Goal: Task Accomplishment & Management: Complete application form

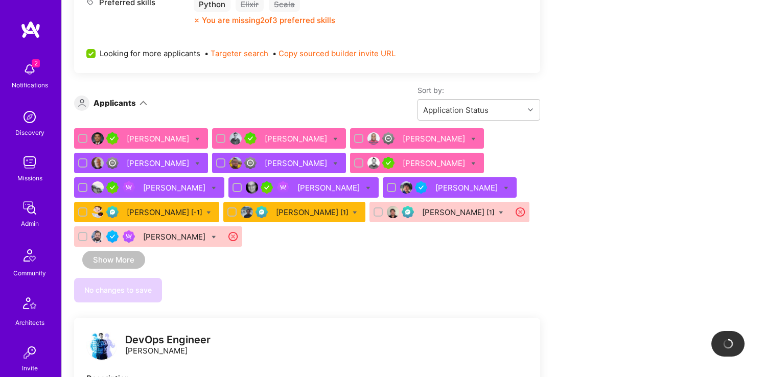
scroll to position [541, 0]
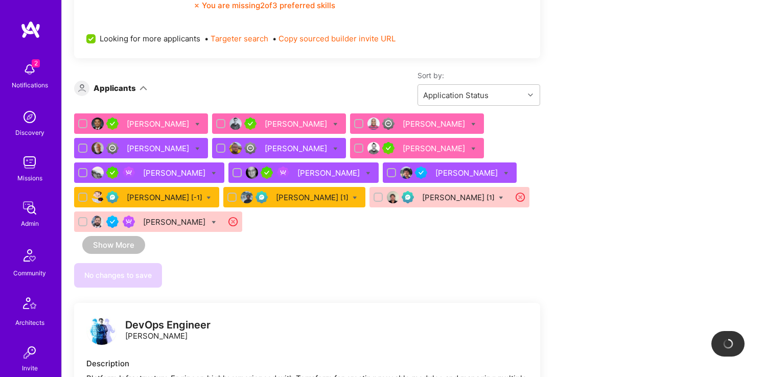
click at [293, 120] on div "Zakaria Benbakkar" at bounding box center [297, 123] width 64 height 11
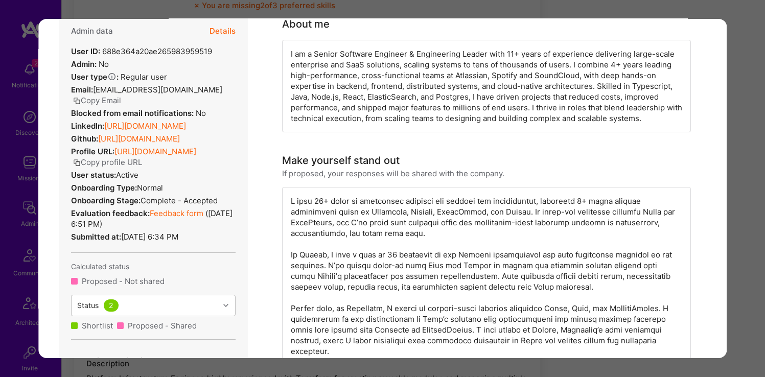
scroll to position [208, 0]
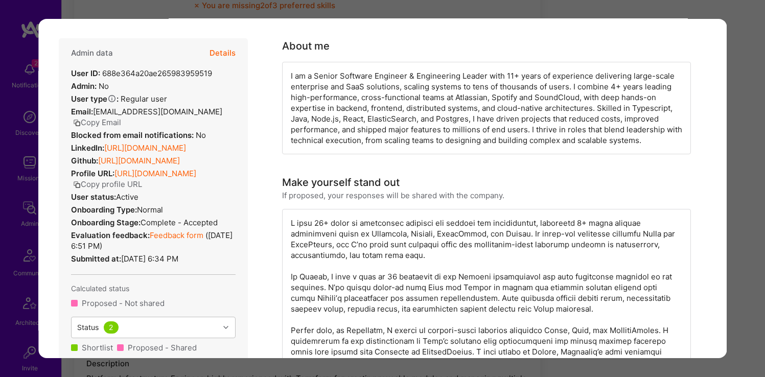
click at [4, 140] on div "Application 2 of 13 Builder Missing Requirements Required Location See location…" at bounding box center [382, 188] width 765 height 377
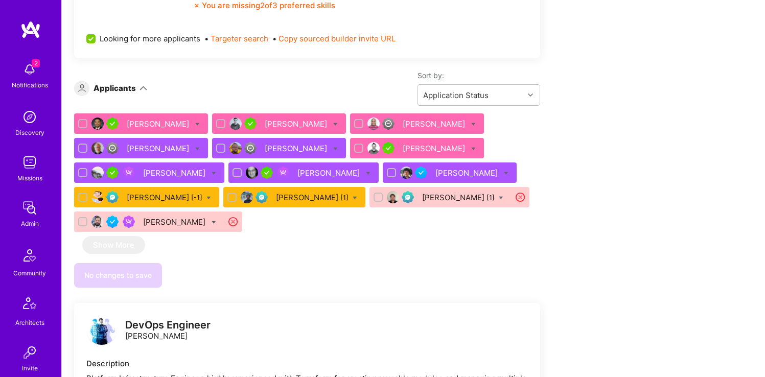
click at [168, 124] on div "Samuel Wlodawski" at bounding box center [159, 123] width 64 height 11
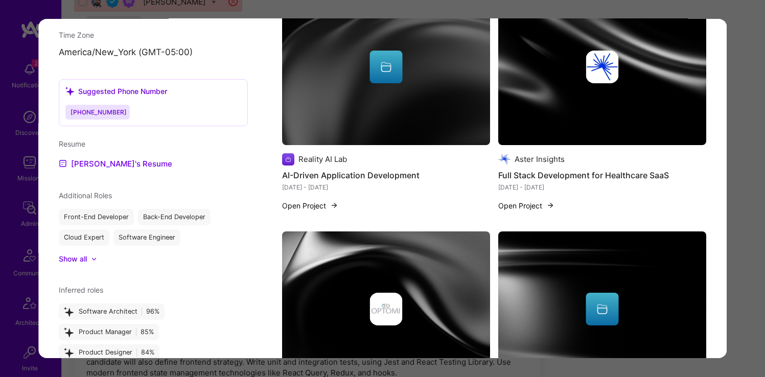
scroll to position [961, 0]
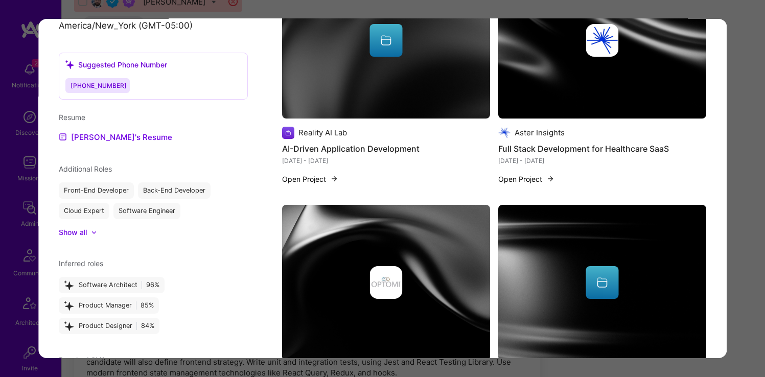
click at [20, 149] on div "Application 1 of 13 Evaluation scores Expertise level Very good Interpersonal s…" at bounding box center [382, 188] width 765 height 377
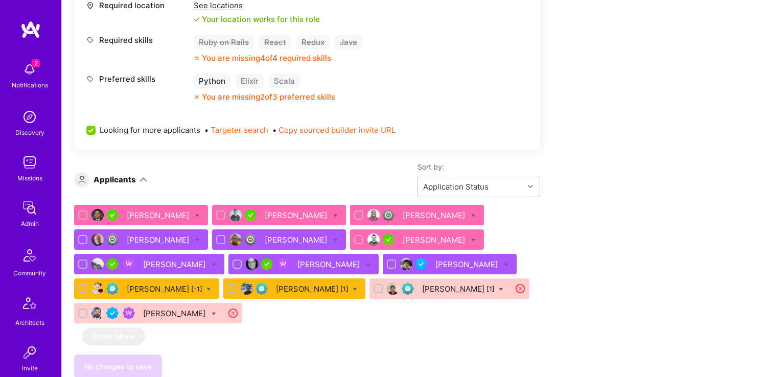
scroll to position [490, 0]
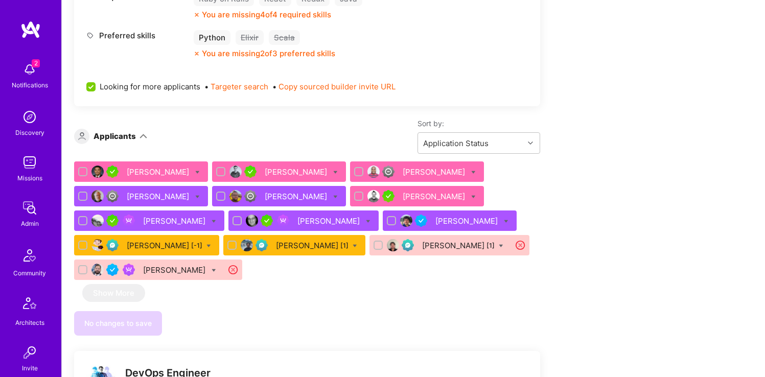
click at [190, 166] on div "Samuel Wlodawski" at bounding box center [159, 171] width 64 height 11
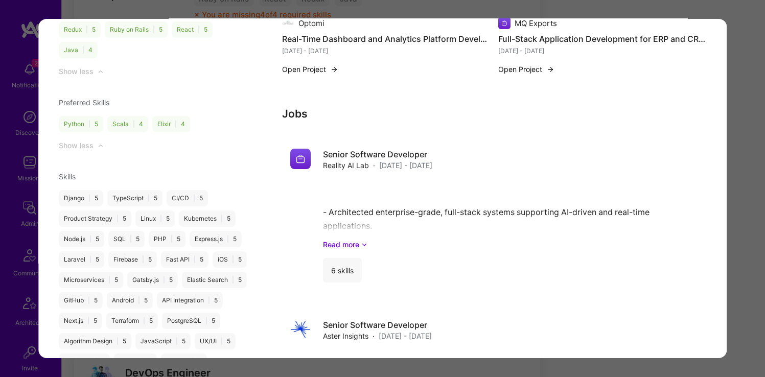
scroll to position [1422, 0]
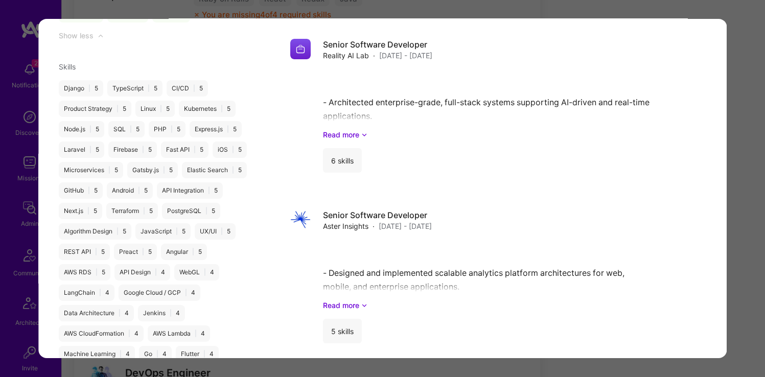
click at [15, 128] on div "Application 1 of 13 Evaluation scores Expertise level Very good Interpersonal s…" at bounding box center [382, 188] width 765 height 377
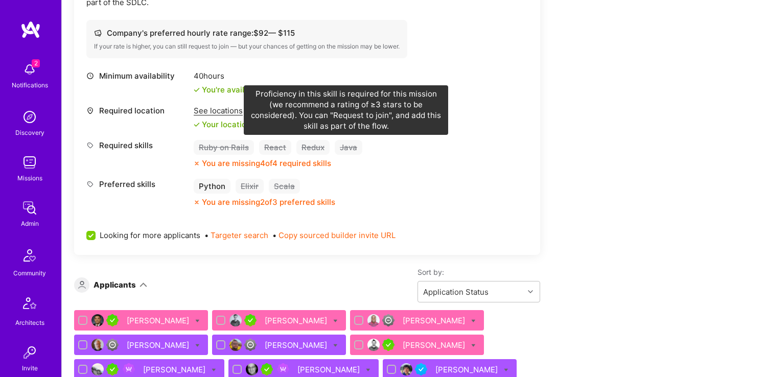
scroll to position [486, 0]
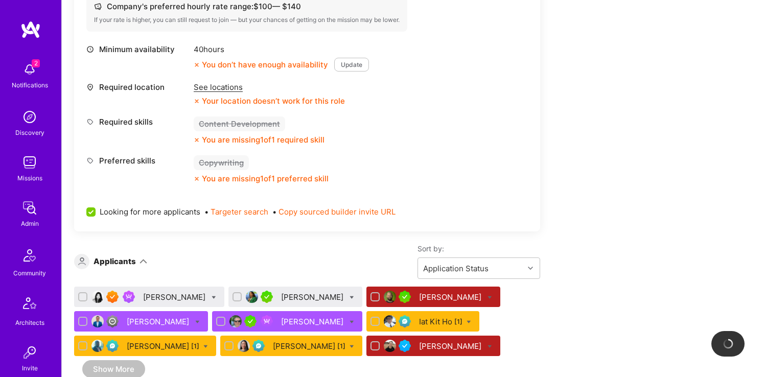
scroll to position [525, 0]
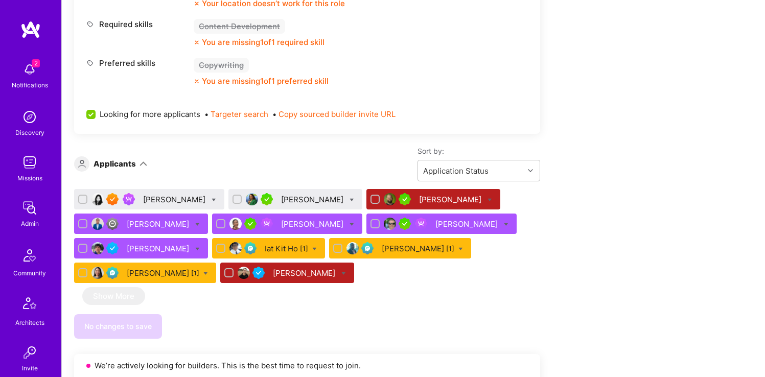
click at [156, 198] on div "[PERSON_NAME]" at bounding box center [175, 199] width 64 height 11
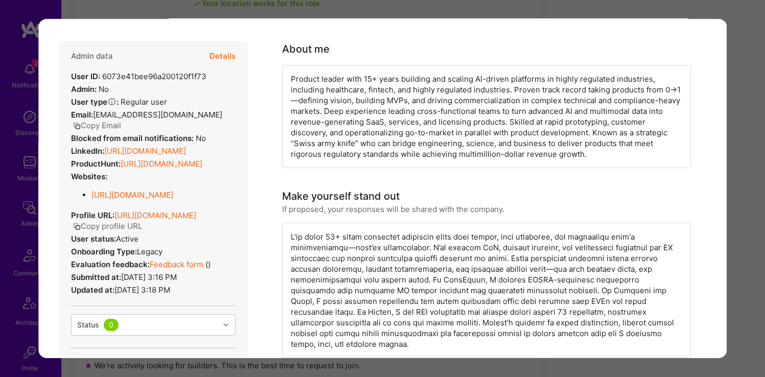
scroll to position [157, 0]
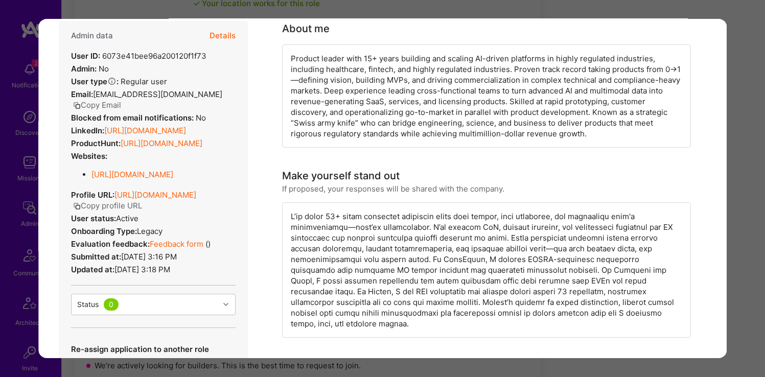
click at [14, 147] on div "Application 1 of 11 Evaluation scores Expertise level Superstar Interpersonal s…" at bounding box center [382, 188] width 765 height 377
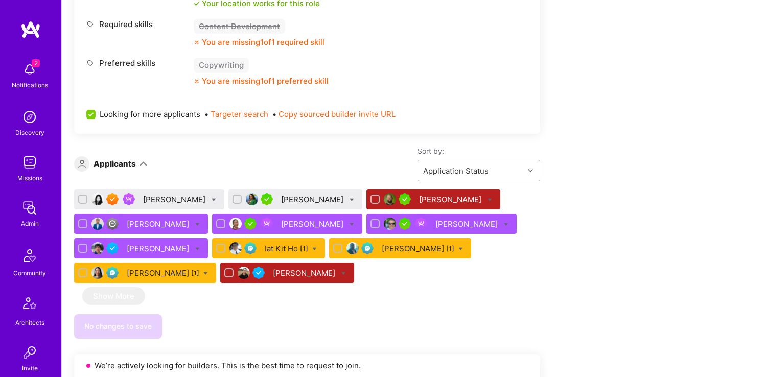
click at [260, 193] on div at bounding box center [268, 199] width 16 height 12
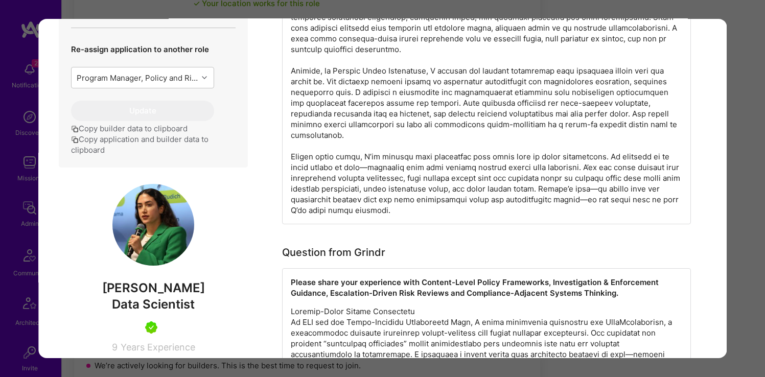
scroll to position [310, 0]
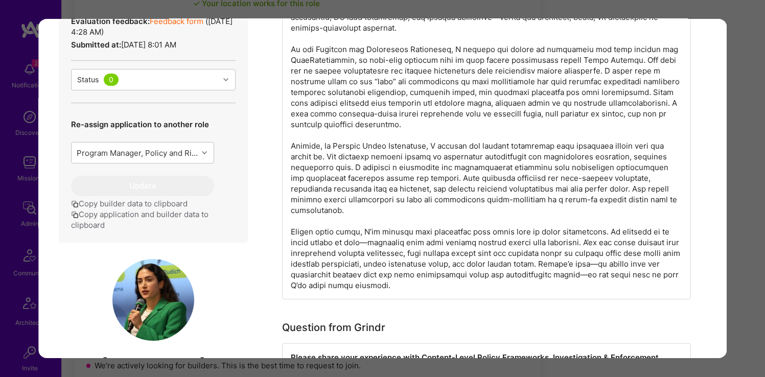
click at [20, 133] on div "Application 2 of 11 Evaluation scores Expertise level Very good Interpersonal s…" at bounding box center [382, 188] width 765 height 377
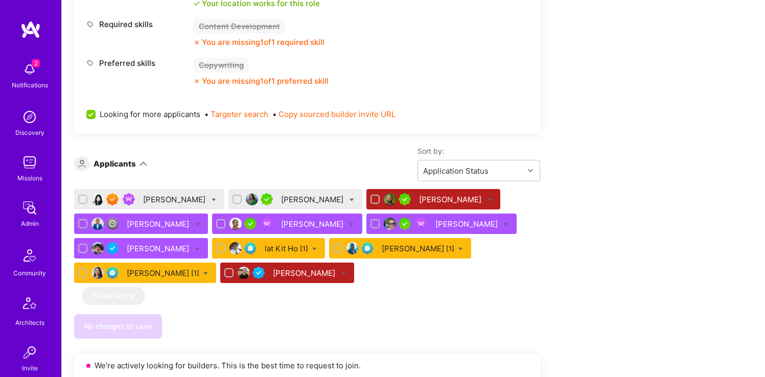
click at [265, 248] on div "Iat Kit Ho [1]" at bounding box center [286, 248] width 43 height 11
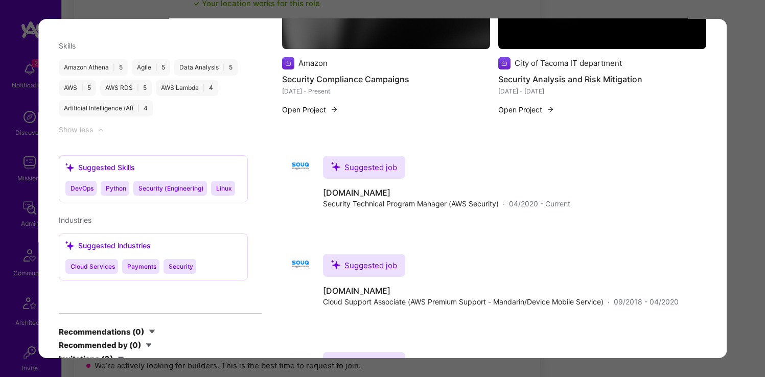
scroll to position [1096, 0]
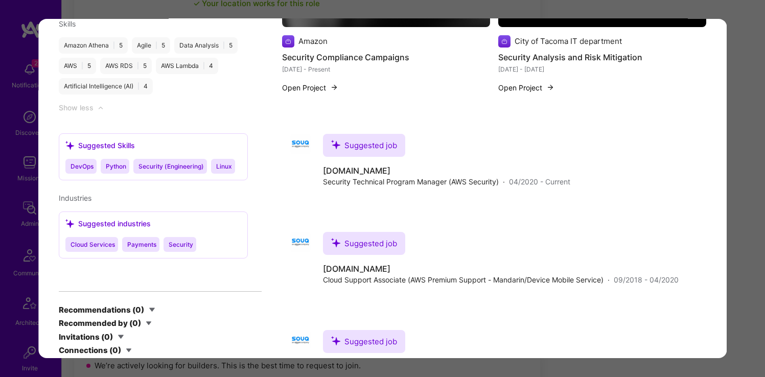
click at [17, 138] on div "Application 8 of 11 Admin data Details User ID: 68cc96ccce77db550e3c812e Admin:…" at bounding box center [382, 188] width 765 height 377
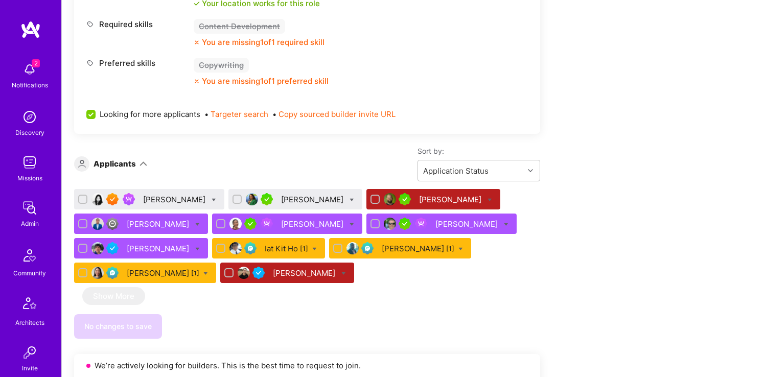
click at [363, 249] on div at bounding box center [369, 248] width 16 height 12
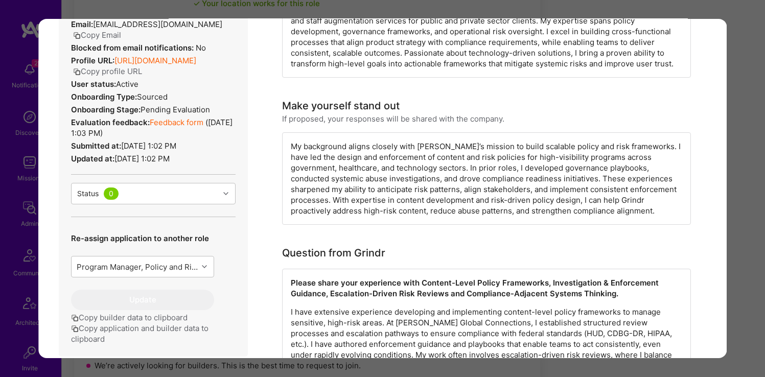
scroll to position [6, 0]
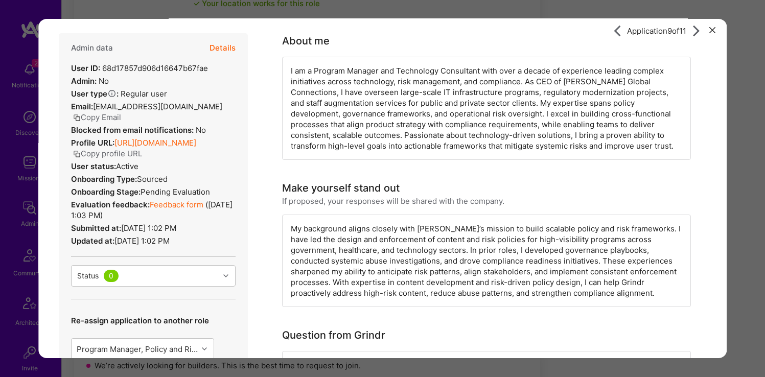
click at [5, 125] on div "Application 9 of 11 Admin data Details User ID: 68d17857d906d16647b67fae Admin:…" at bounding box center [382, 188] width 765 height 377
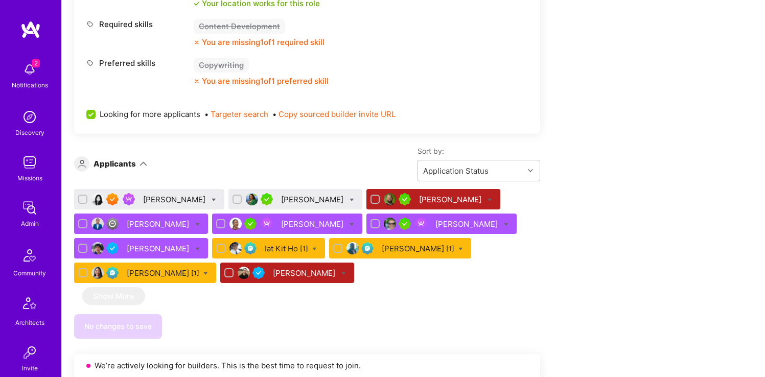
click at [153, 273] on div "[PERSON_NAME] [1]" at bounding box center [163, 273] width 73 height 11
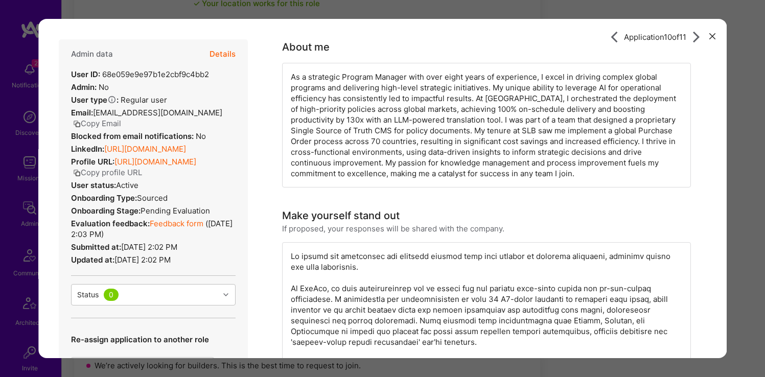
click at [162, 144] on link "[URL][DOMAIN_NAME]" at bounding box center [145, 149] width 82 height 10
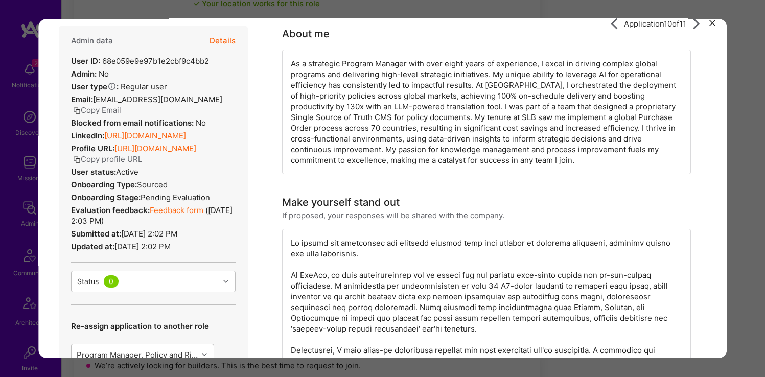
scroll to position [25, 0]
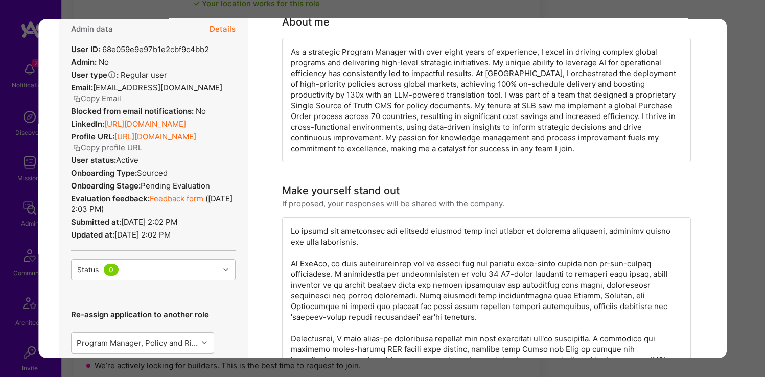
click at [6, 99] on div "Application 10 of 11 Admin data Details User ID: 68e059e9e97b1e2cbf9c4bb2 Admin…" at bounding box center [382, 188] width 765 height 377
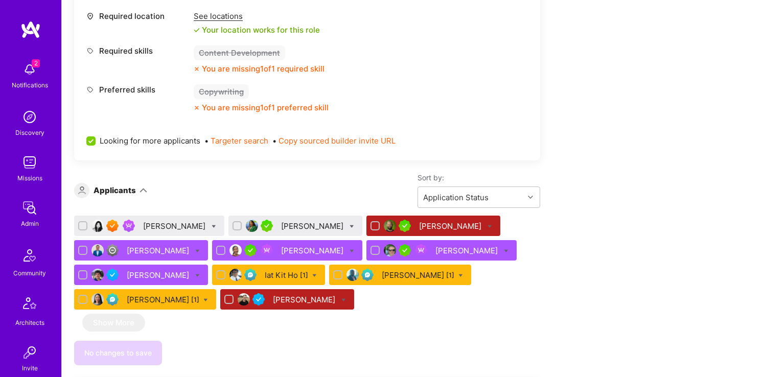
scroll to position [71, 0]
